Goal: Transaction & Acquisition: Purchase product/service

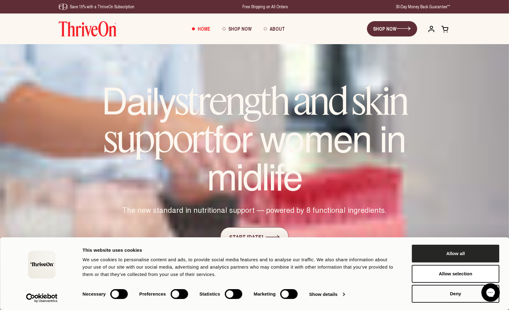
drag, startPoint x: 441, startPoint y: 258, endPoint x: 442, endPoint y: 262, distance: 4.5
click at [441, 258] on button "Allow all" at bounding box center [456, 253] width 88 height 18
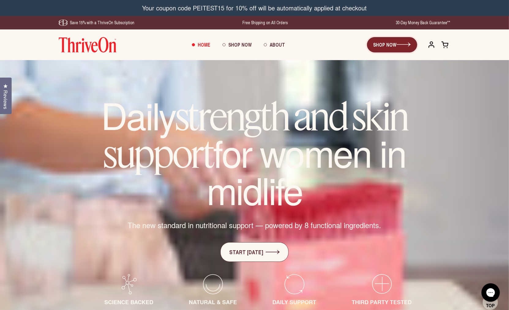
click at [380, 45] on link "SHOP NOW" at bounding box center [392, 44] width 50 height 15
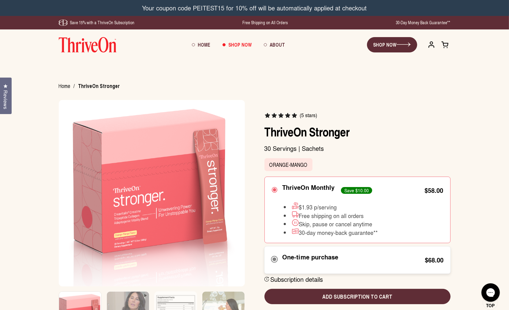
click at [323, 268] on div "One-time purchase $68.00" at bounding box center [357, 260] width 187 height 28
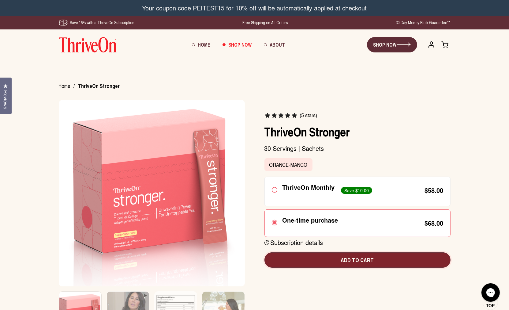
click at [323, 260] on div "(5 stars) ThriveOn Stronger 30 Servings | Sachets Orange-Mango ThriveOn Monthly" at bounding box center [358, 190] width 186 height 180
click at [355, 261] on span "Add to cart" at bounding box center [358, 260] width 176 height 8
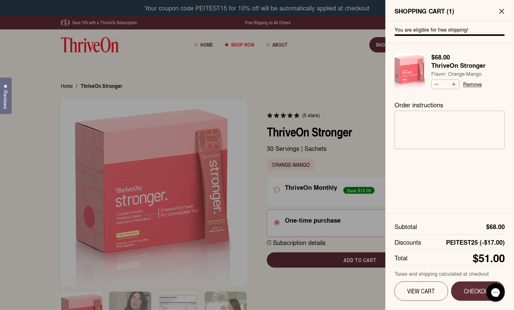
click at [58, 246] on div at bounding box center [257, 155] width 514 height 310
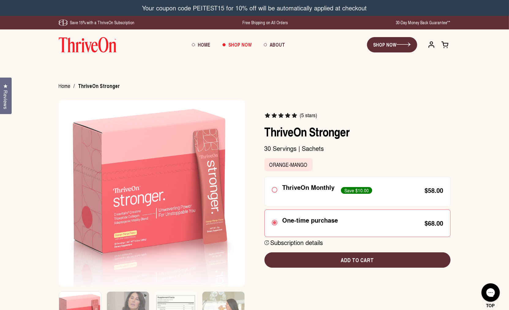
click at [51, 224] on div "Close (5 stars) ThriveOn Stronger" at bounding box center [255, 241] width 417 height 282
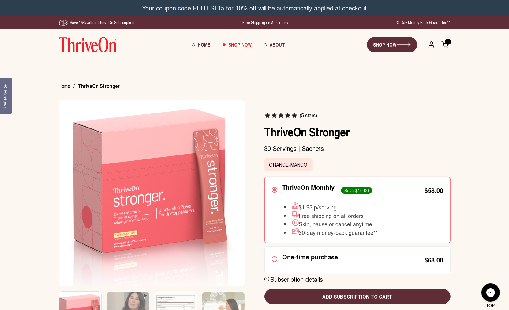
click at [51, 267] on div "Close (5 stars) ThriveOn Stronger" at bounding box center [255, 241] width 417 height 282
